Goal: Navigation & Orientation: Understand site structure

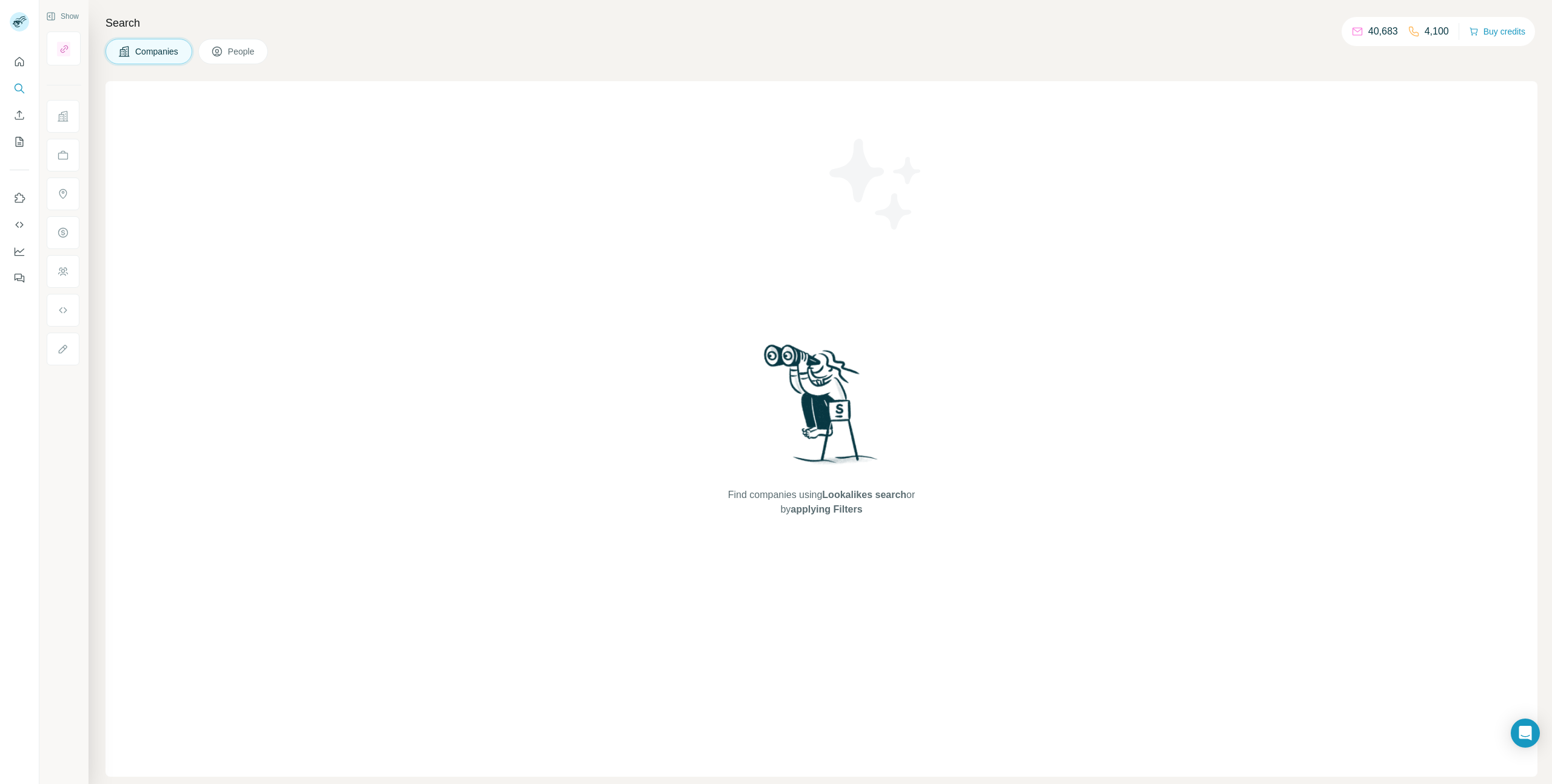
click at [251, 58] on button "People" at bounding box center [234, 51] width 70 height 25
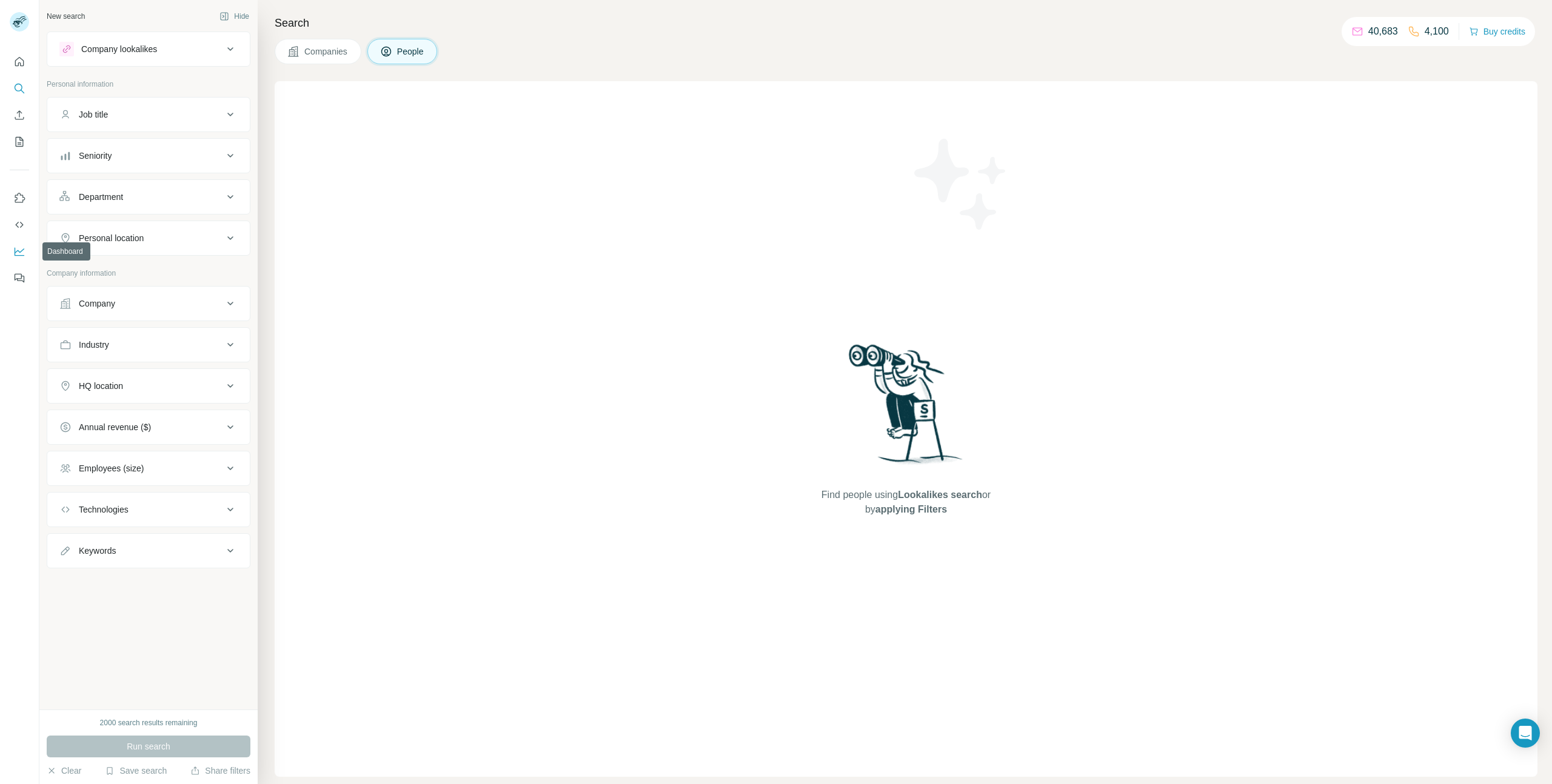
click at [22, 258] on button "Dashboard" at bounding box center [20, 251] width 20 height 22
click at [23, 129] on nav at bounding box center [20, 101] width 20 height 102
click at [20, 138] on icon "My lists" at bounding box center [19, 142] width 8 height 10
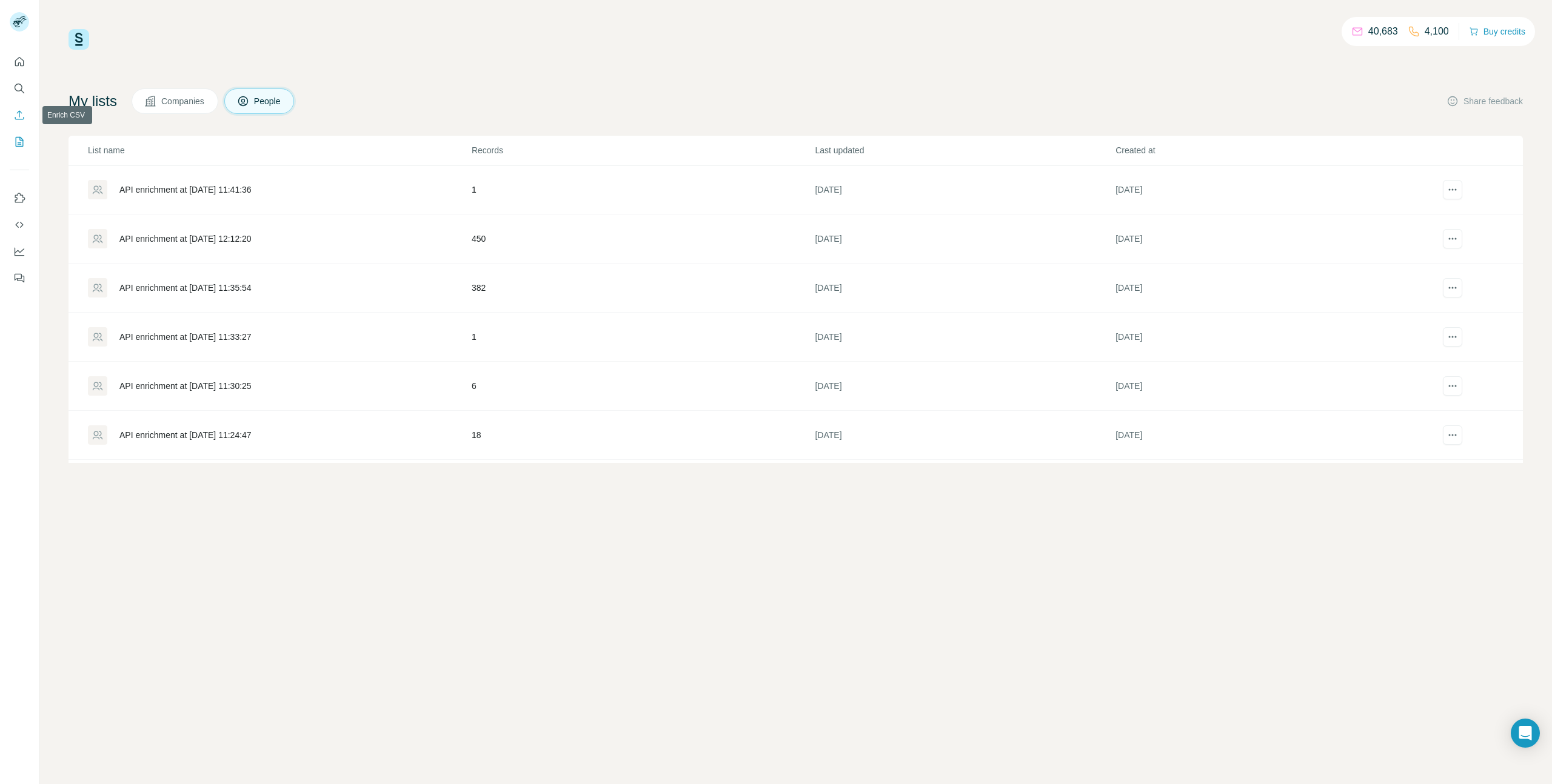
click at [21, 122] on button "Enrich CSV" at bounding box center [20, 115] width 20 height 22
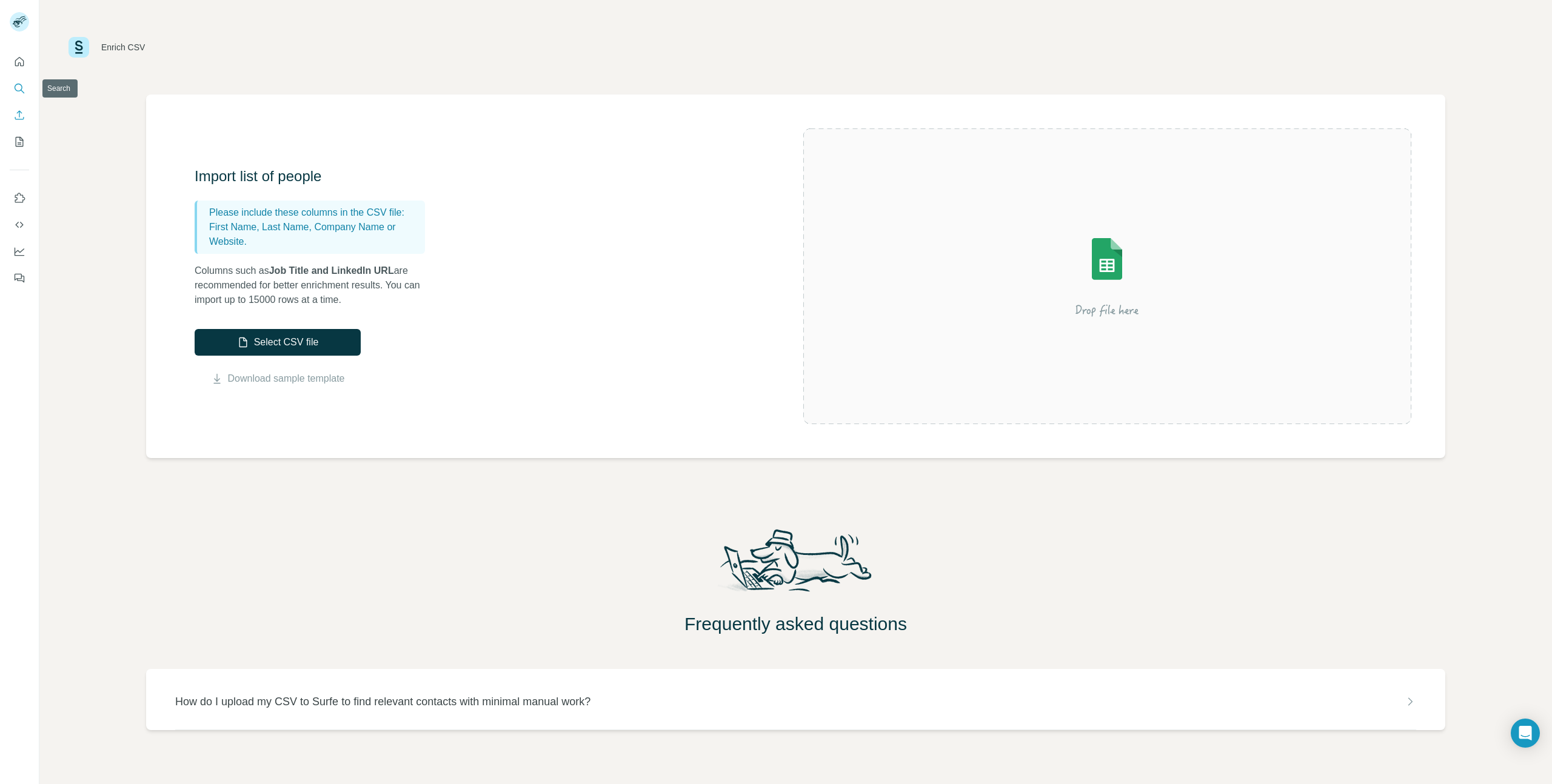
click at [20, 96] on button "Search" at bounding box center [20, 88] width 20 height 22
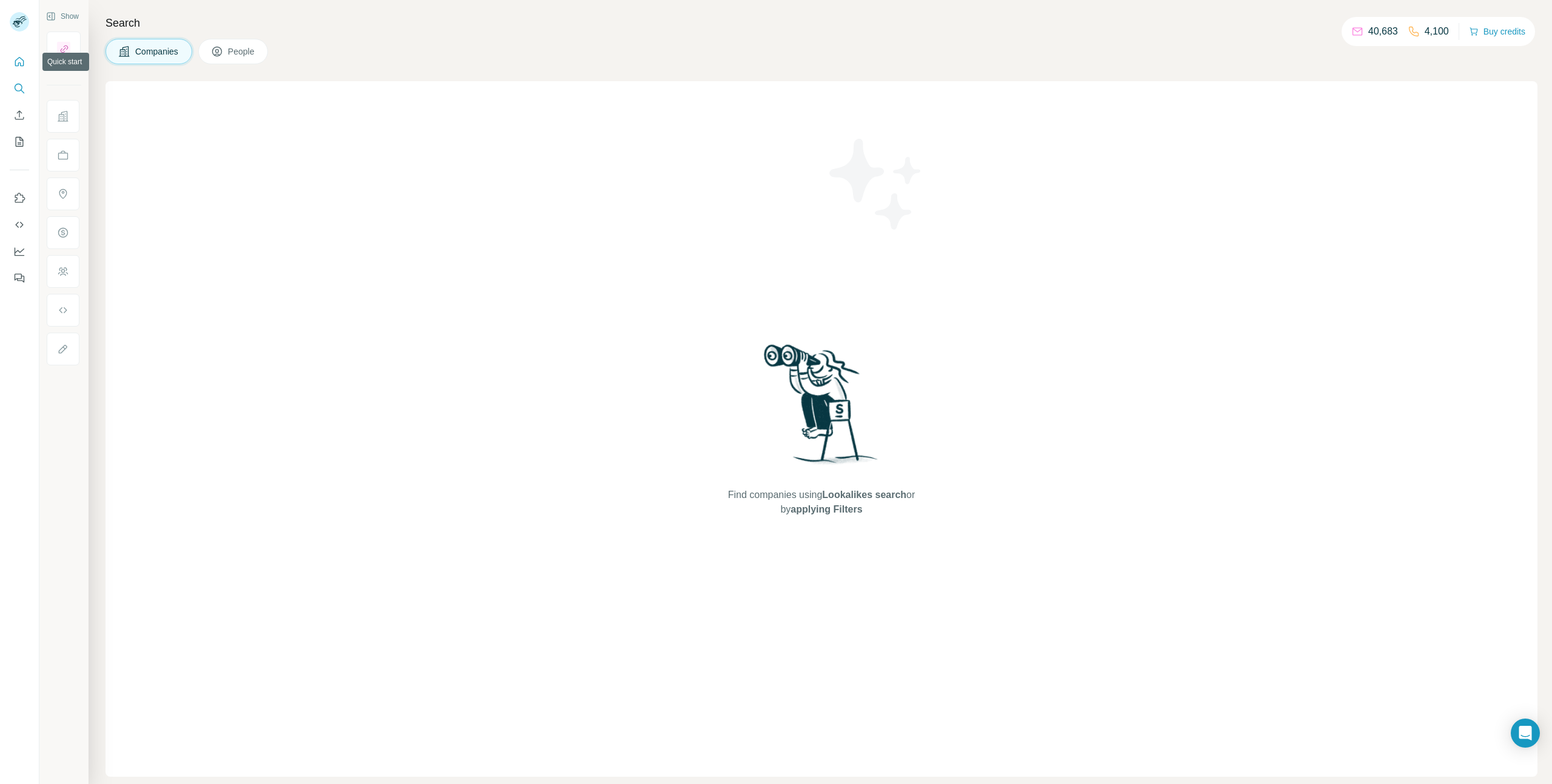
click at [20, 65] on icon "Quick start" at bounding box center [19, 61] width 12 height 12
